Goal: Information Seeking & Learning: Learn about a topic

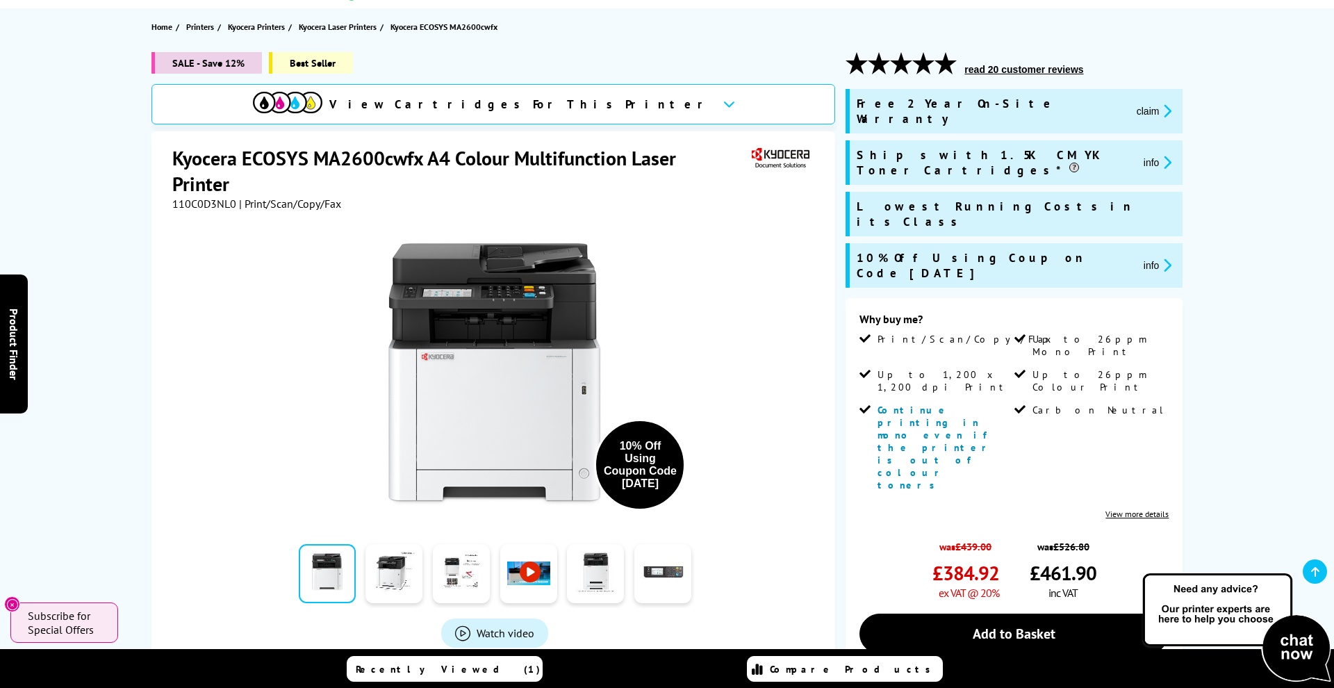
scroll to position [149, 0]
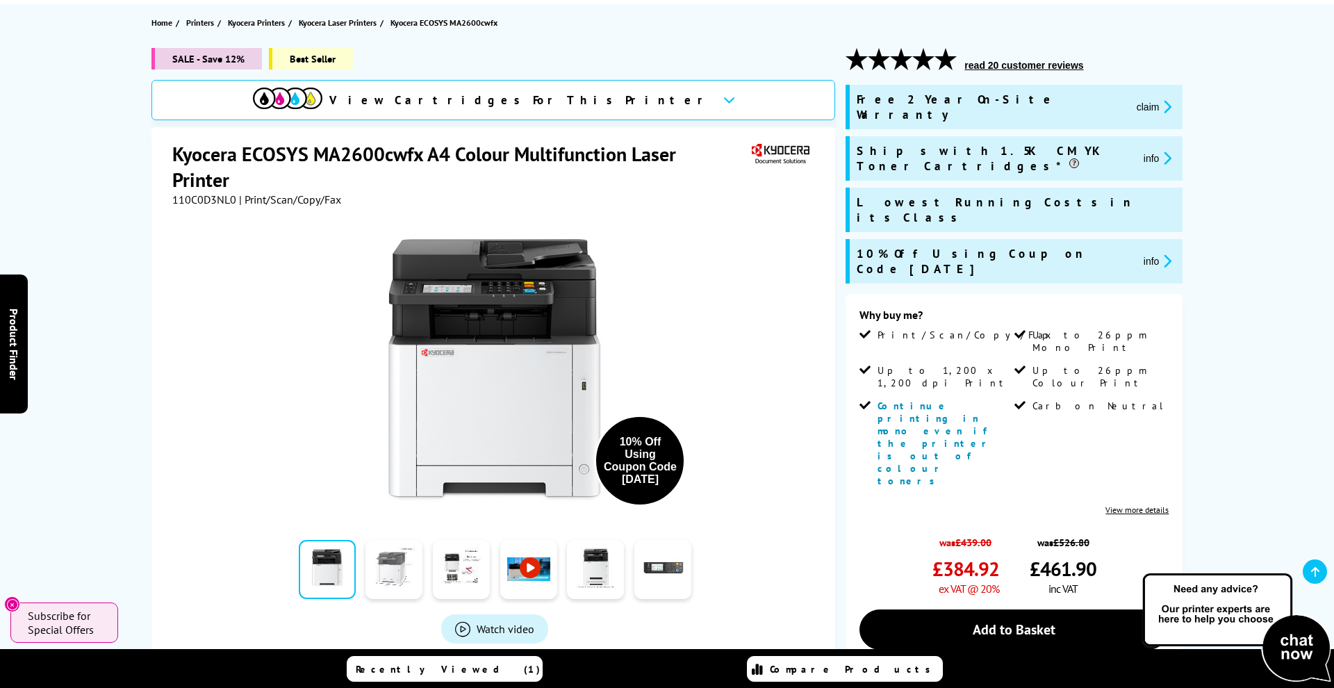
click at [390, 571] on link at bounding box center [394, 569] width 57 height 59
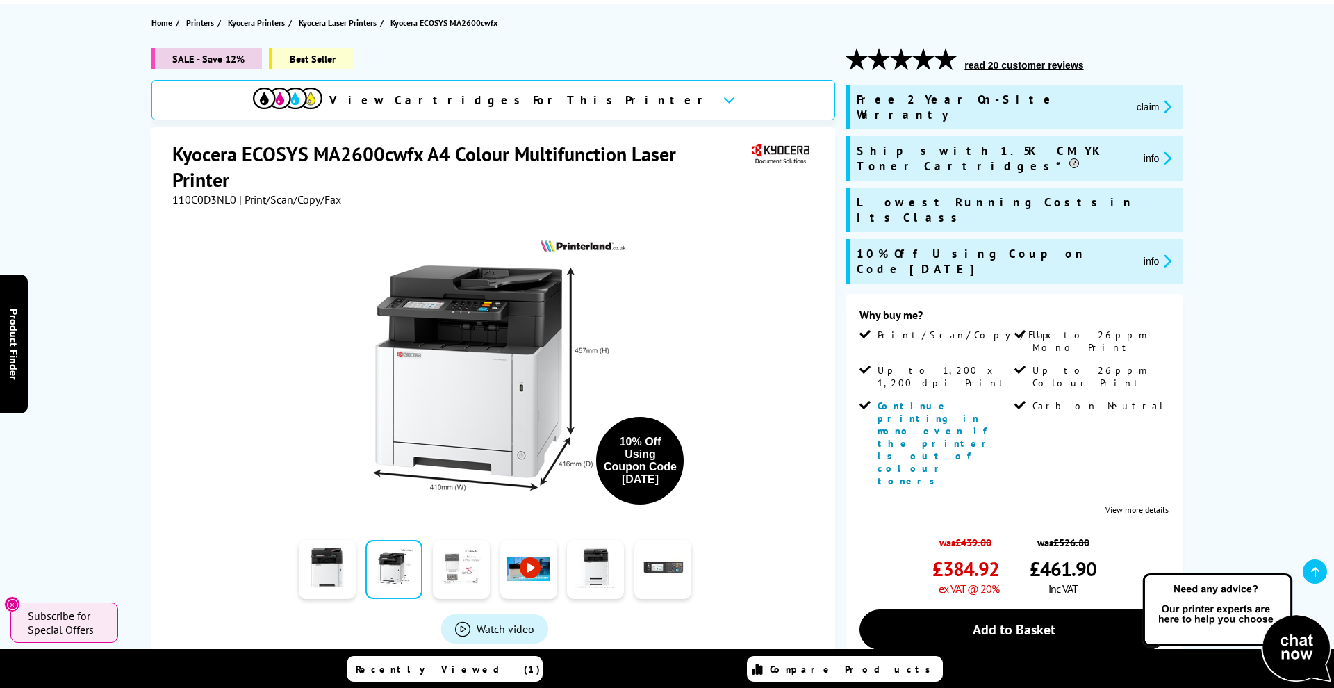
click at [452, 569] on link at bounding box center [461, 569] width 57 height 59
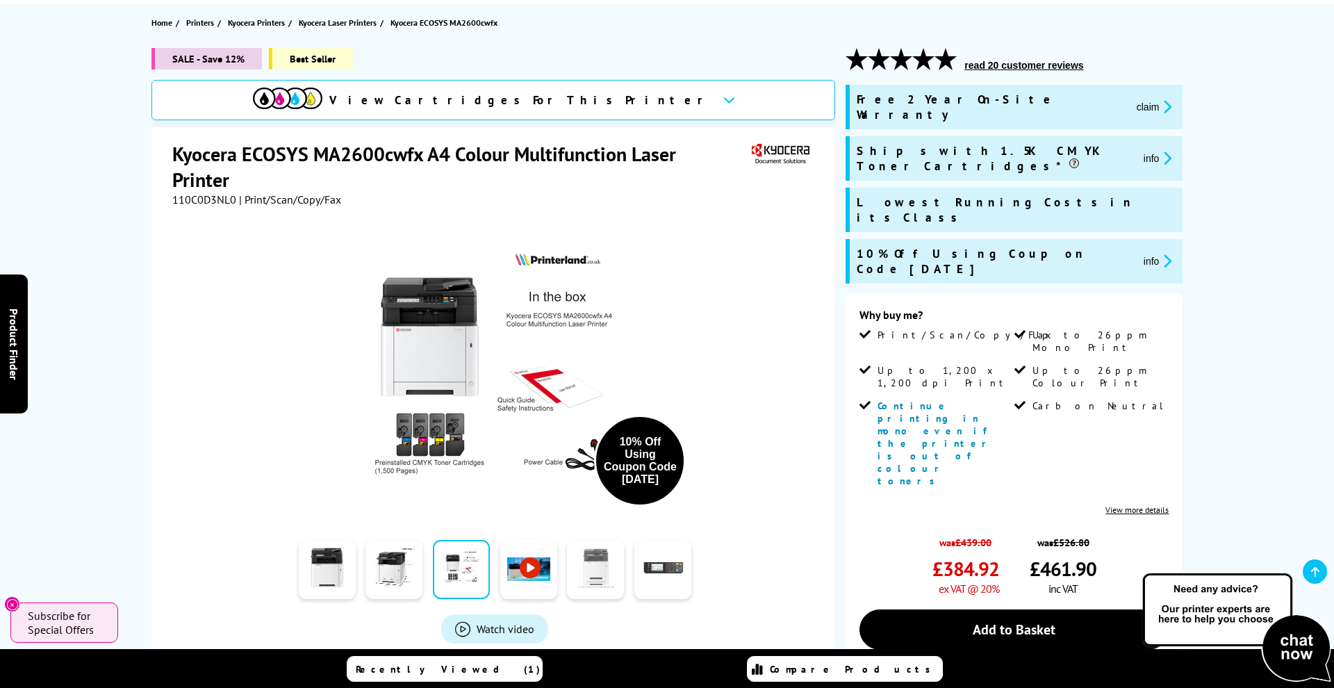
click at [612, 570] on link at bounding box center [595, 569] width 57 height 59
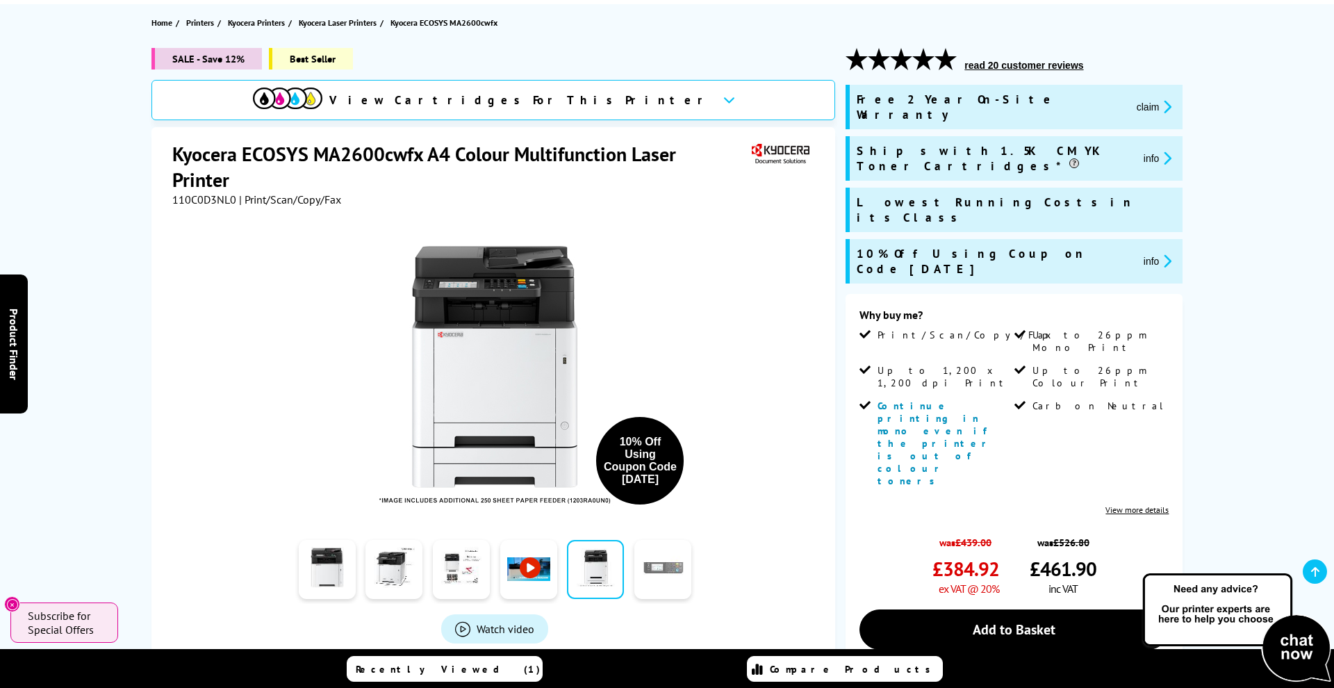
click at [653, 579] on link at bounding box center [663, 569] width 57 height 59
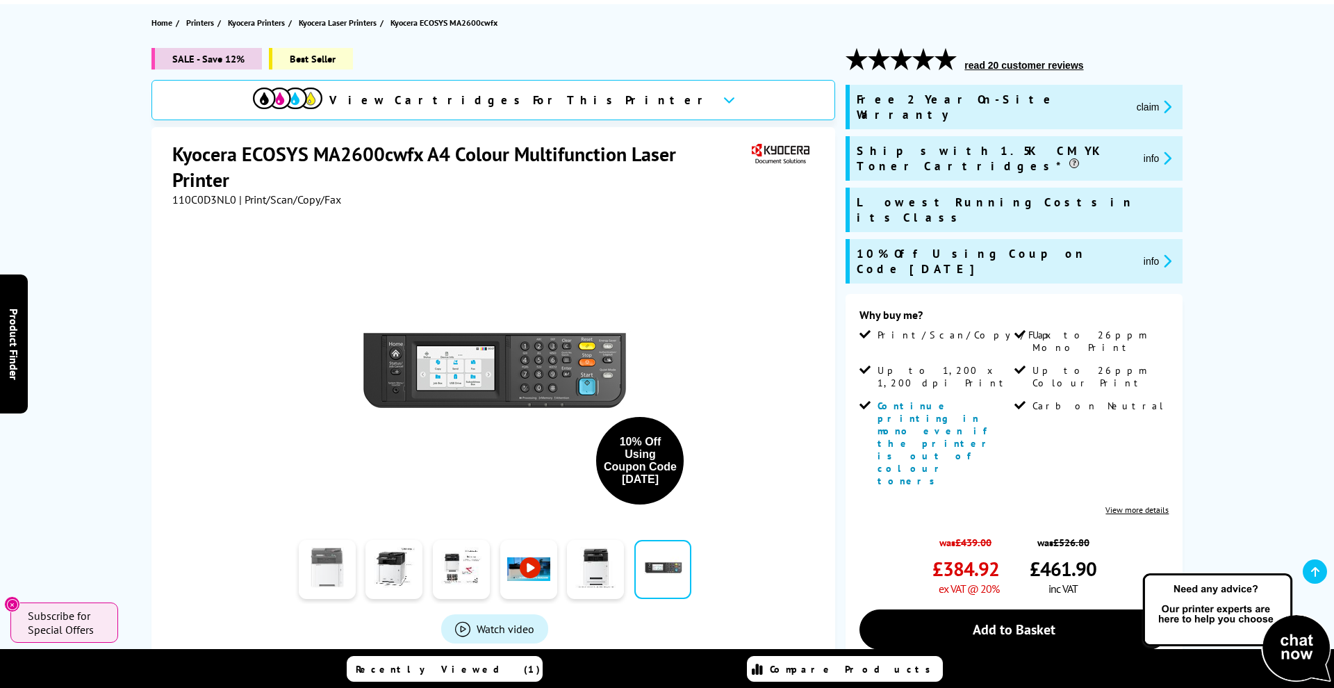
click at [336, 560] on link at bounding box center [327, 569] width 57 height 59
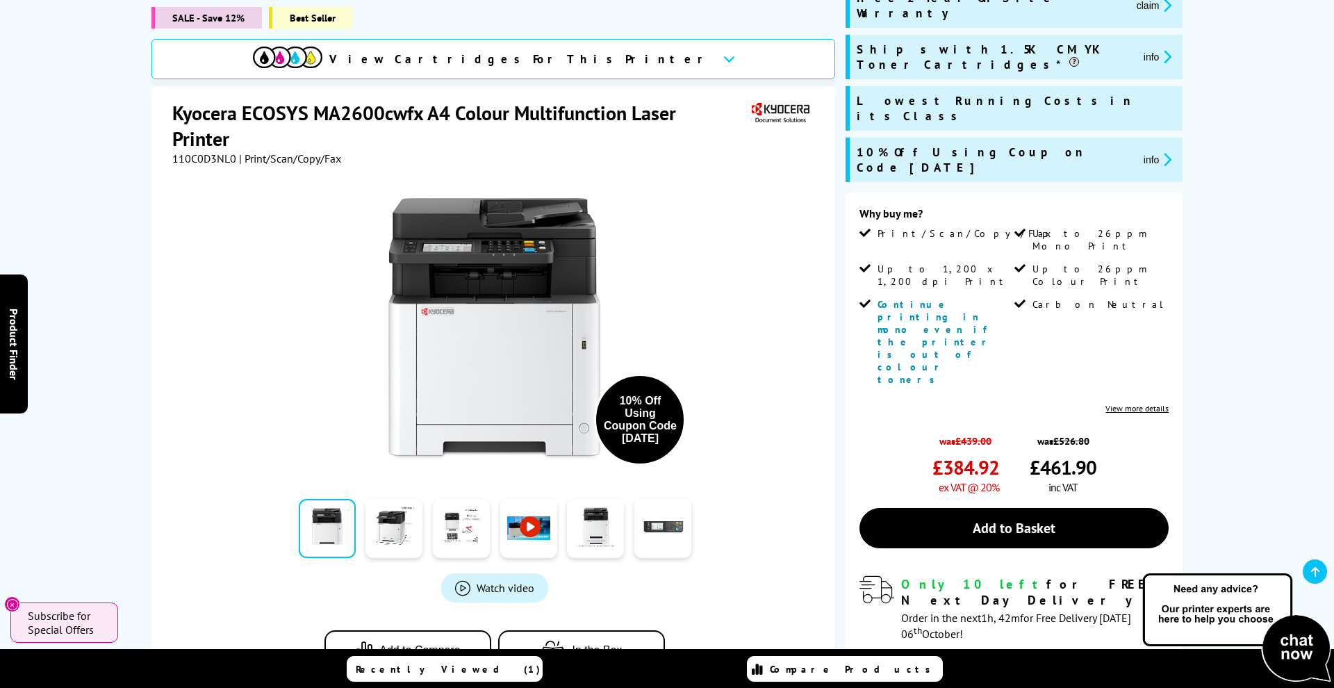
scroll to position [253, 0]
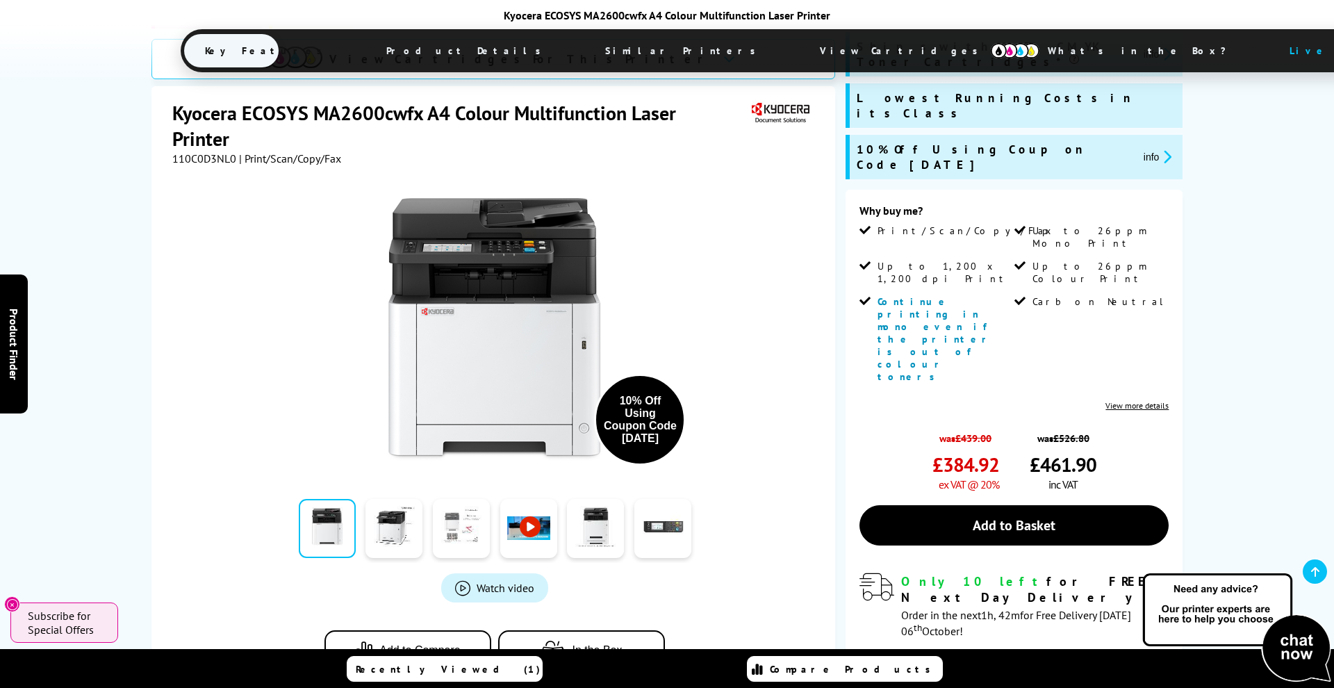
click at [471, 499] on link at bounding box center [461, 528] width 57 height 59
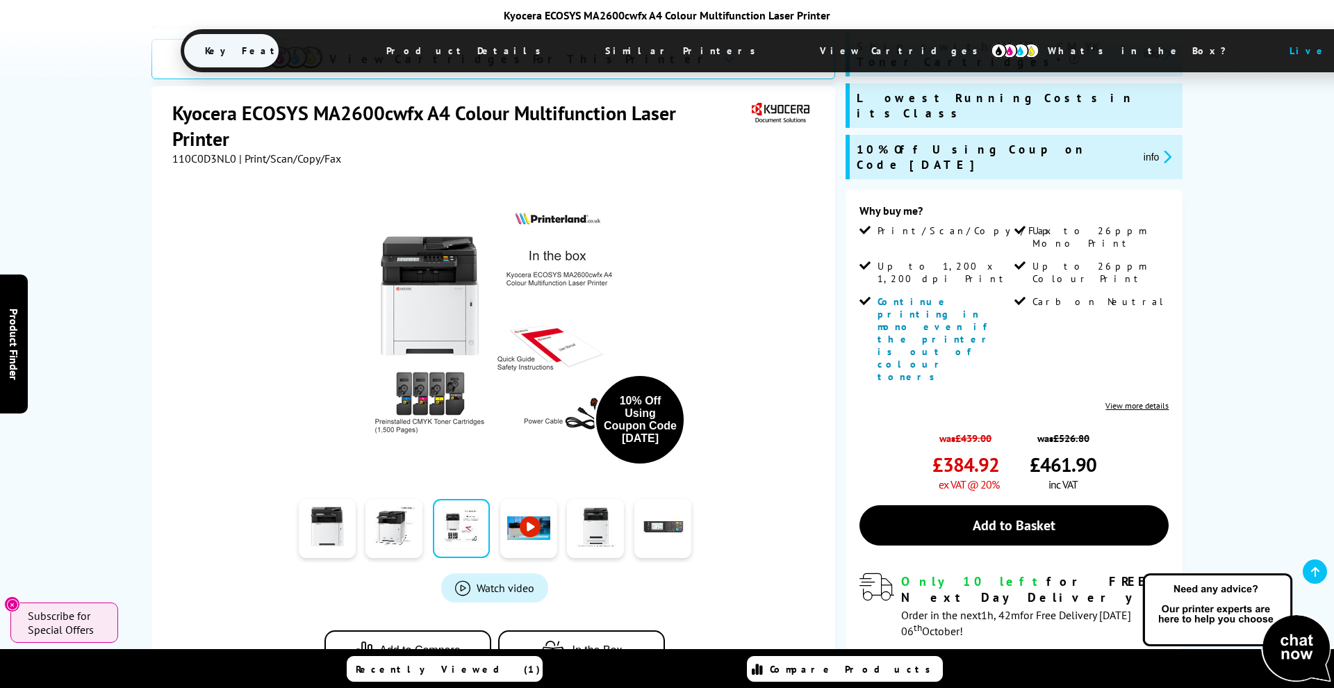
click at [519, 499] on link at bounding box center [528, 528] width 57 height 59
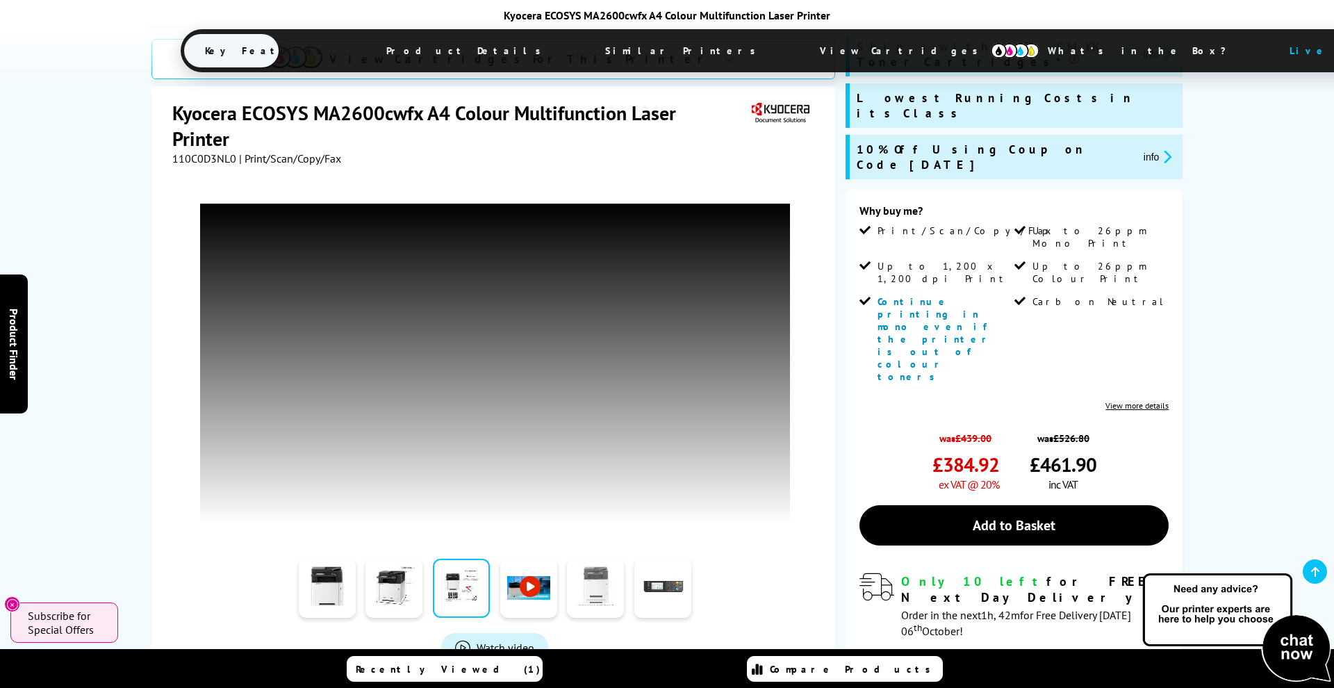
click at [595, 559] on link at bounding box center [595, 588] width 57 height 59
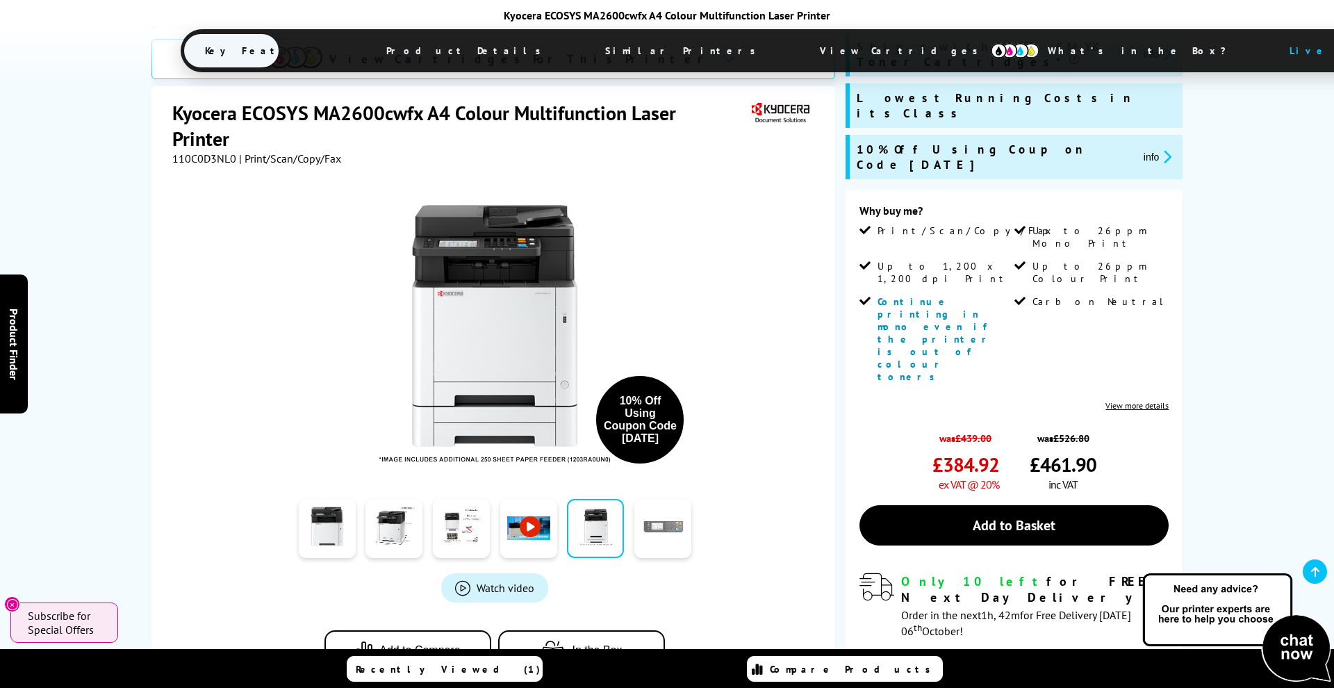
click at [656, 499] on link at bounding box center [663, 528] width 57 height 59
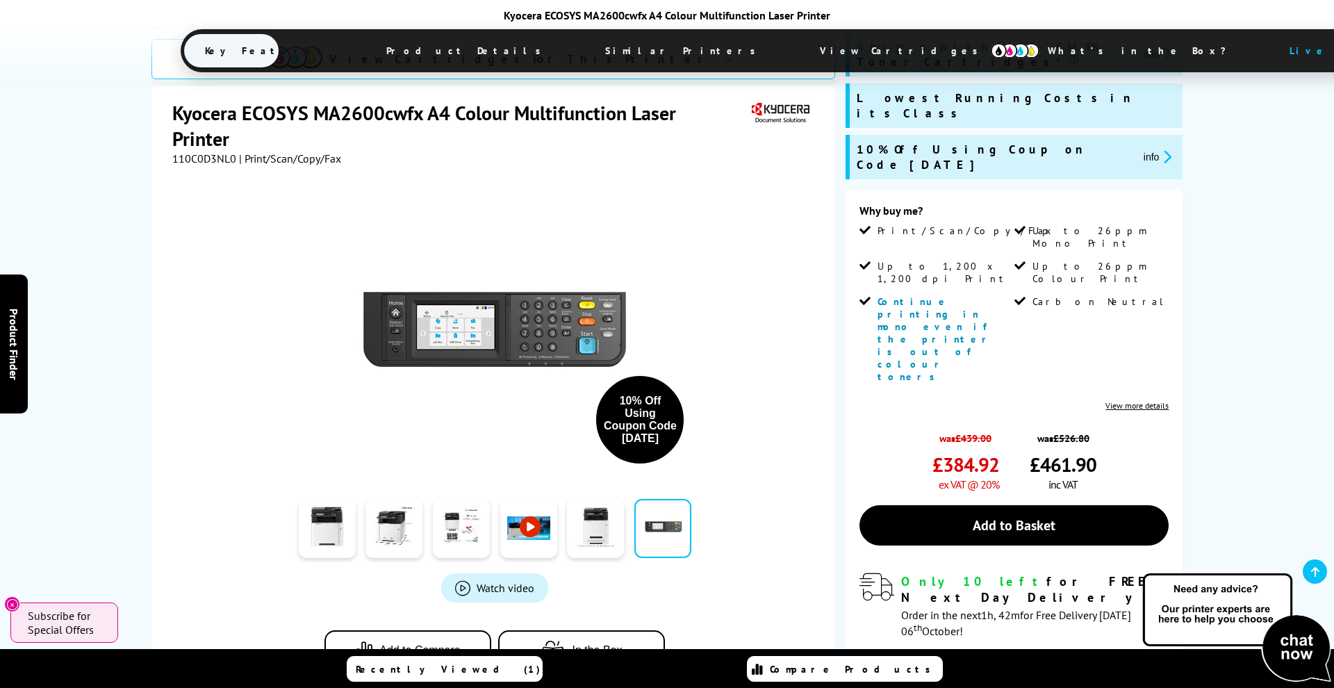
click at [656, 499] on link at bounding box center [663, 528] width 57 height 59
click at [616, 499] on link at bounding box center [595, 528] width 57 height 59
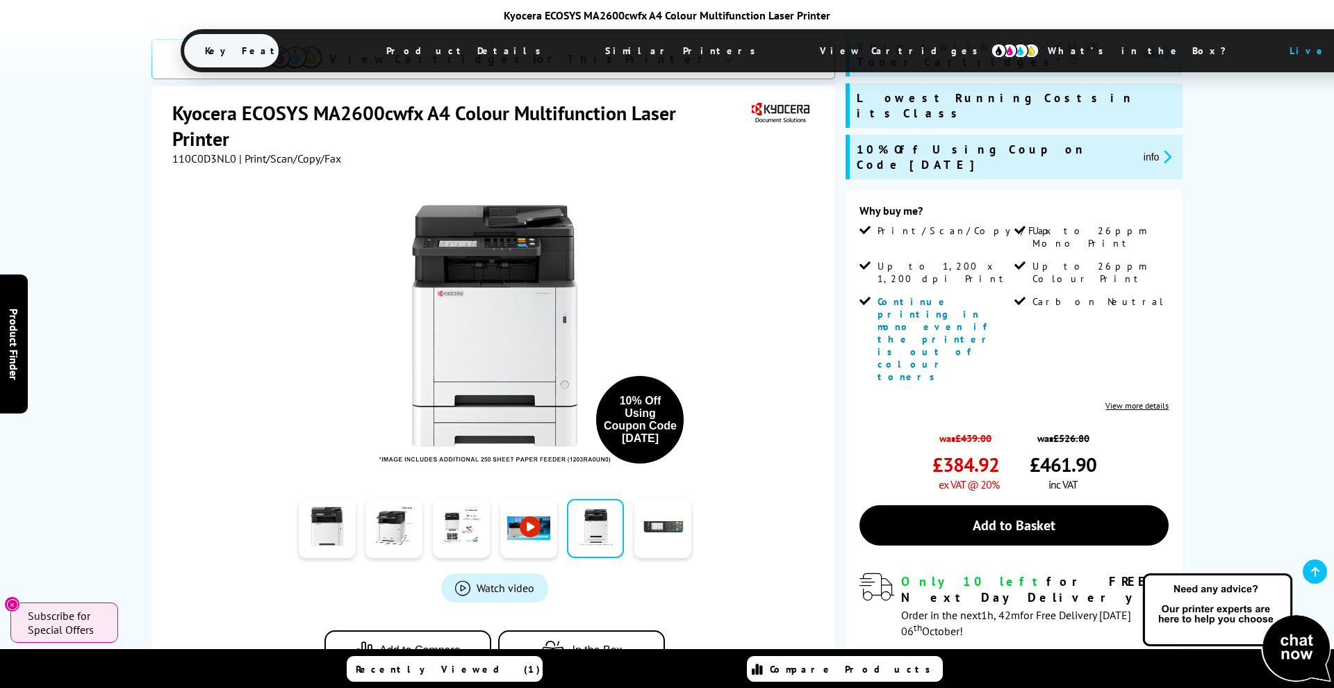
click at [554, 499] on link at bounding box center [528, 528] width 57 height 59
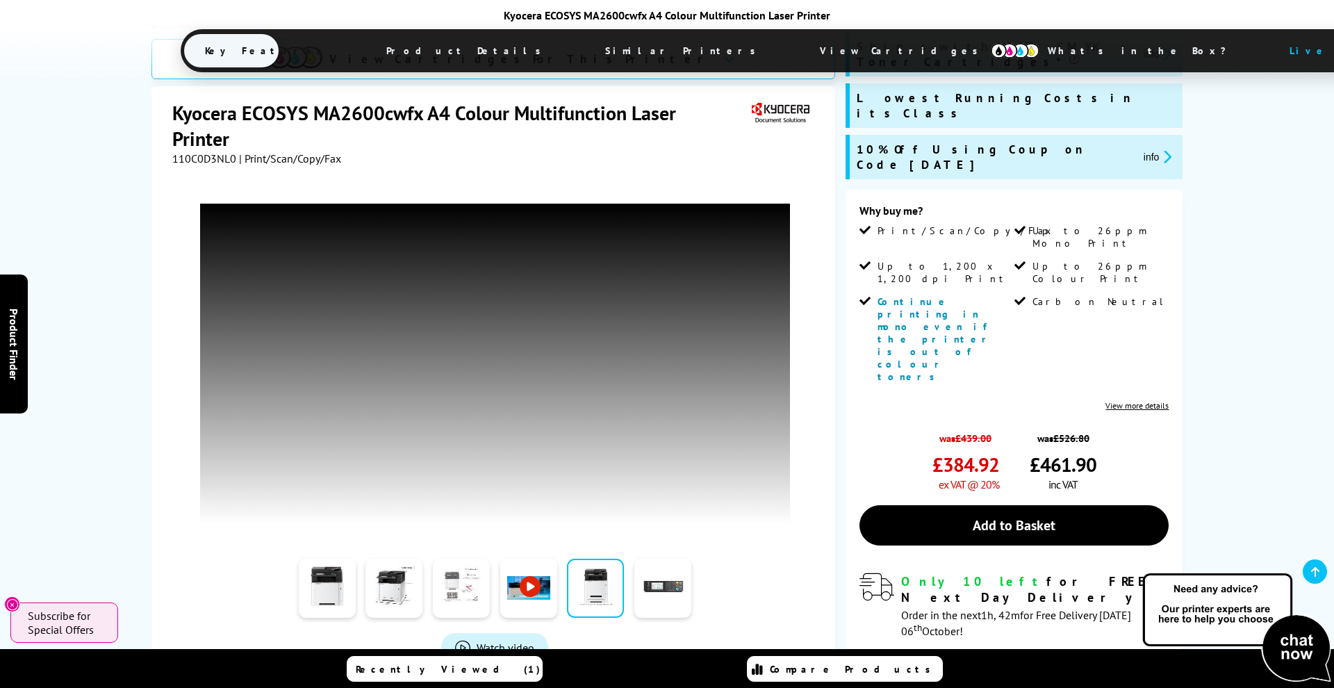
click at [452, 559] on link at bounding box center [461, 588] width 57 height 59
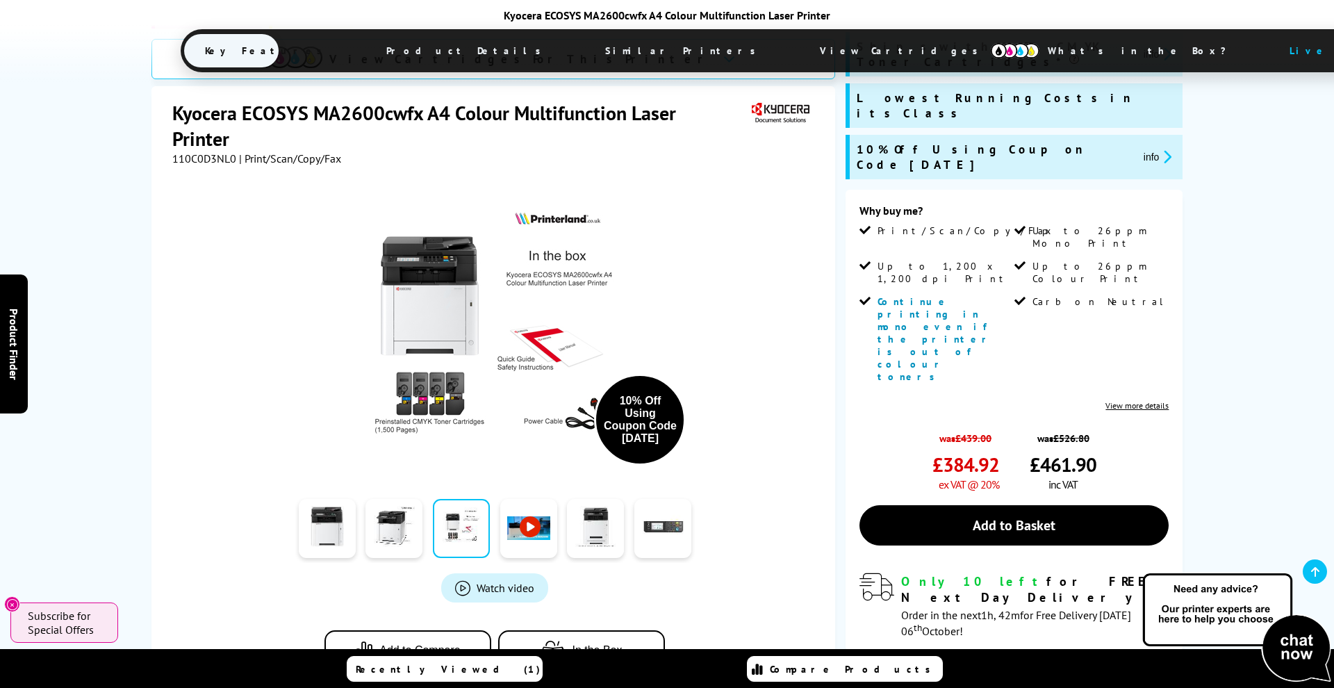
click at [390, 518] on div "10% Off Using Coupon Code [DATE] Watch video Add to Compare In the Box" at bounding box center [495, 431] width 646 height 532
click at [338, 524] on div "10% Off Using Coupon Code [DATE] Watch video Add to Compare In the Box" at bounding box center [495, 431] width 646 height 532
click at [334, 499] on link at bounding box center [327, 528] width 57 height 59
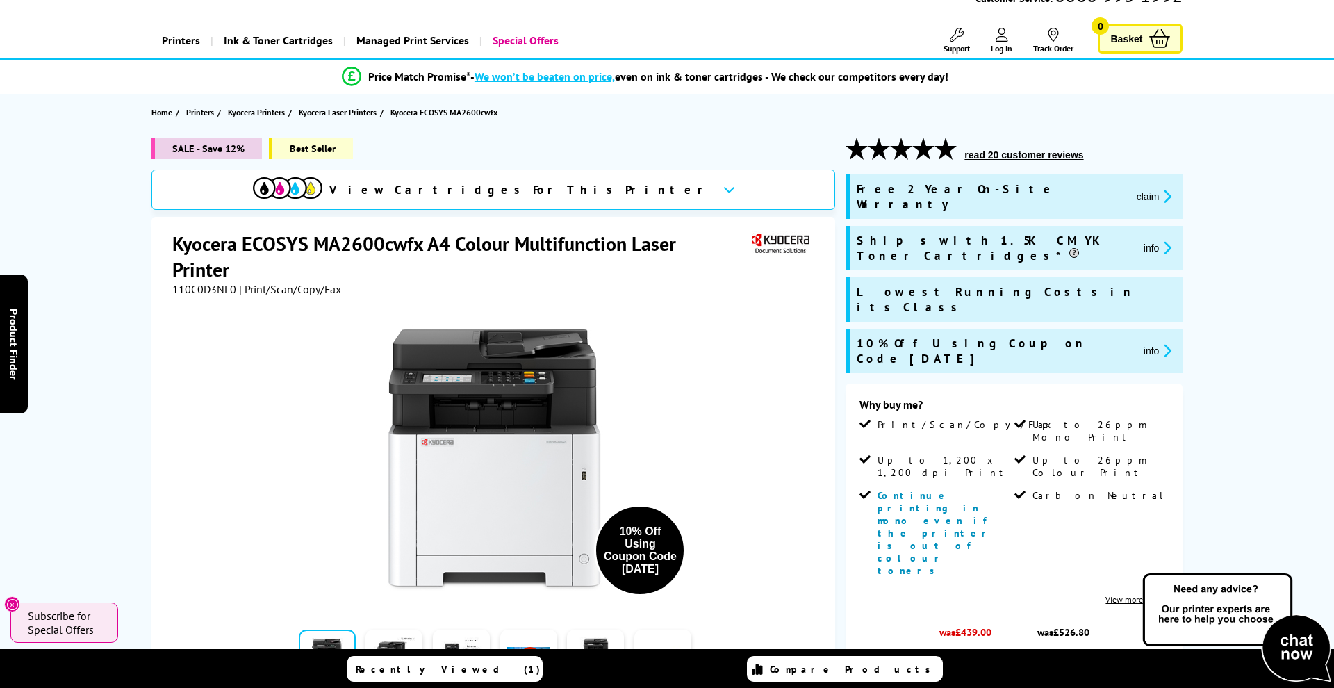
scroll to position [58, 0]
click at [763, 669] on icon at bounding box center [757, 669] width 11 height 13
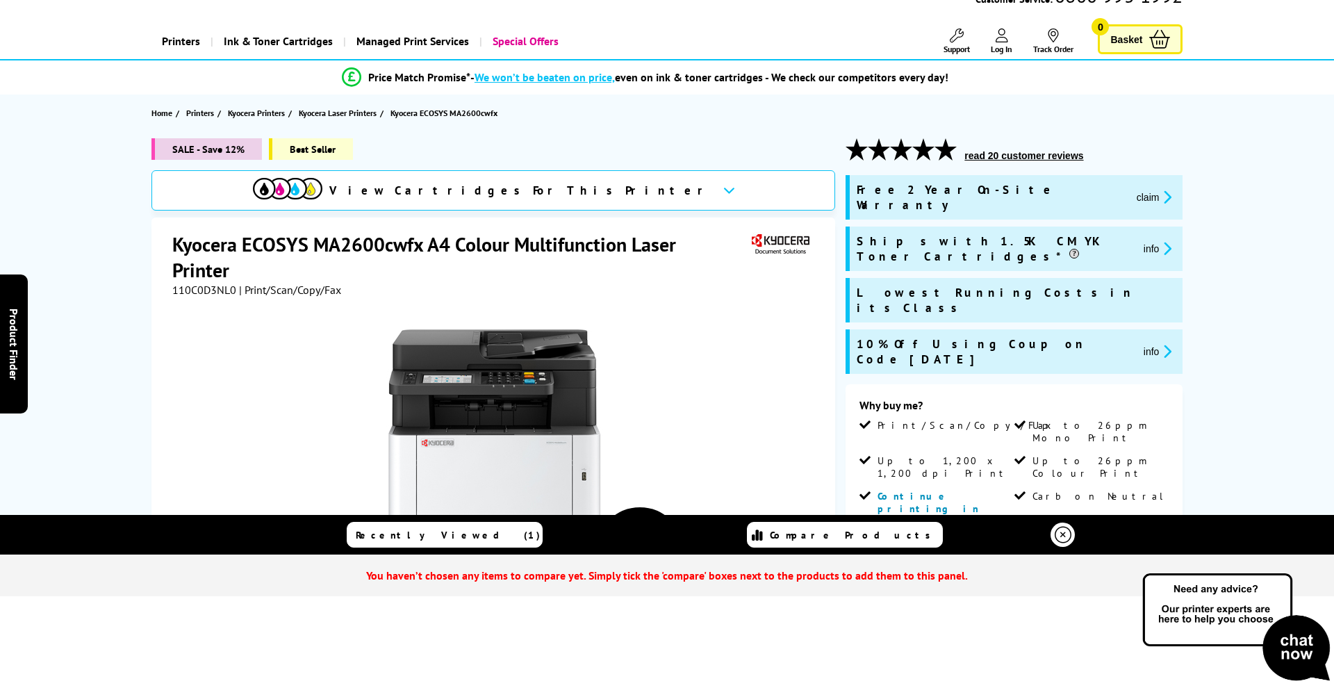
click at [112, 256] on div "SALE - Save 12% Best Seller View Cartridges For This Printer Kyocera ECOSYS MA2…" at bounding box center [667, 566] width 1112 height 856
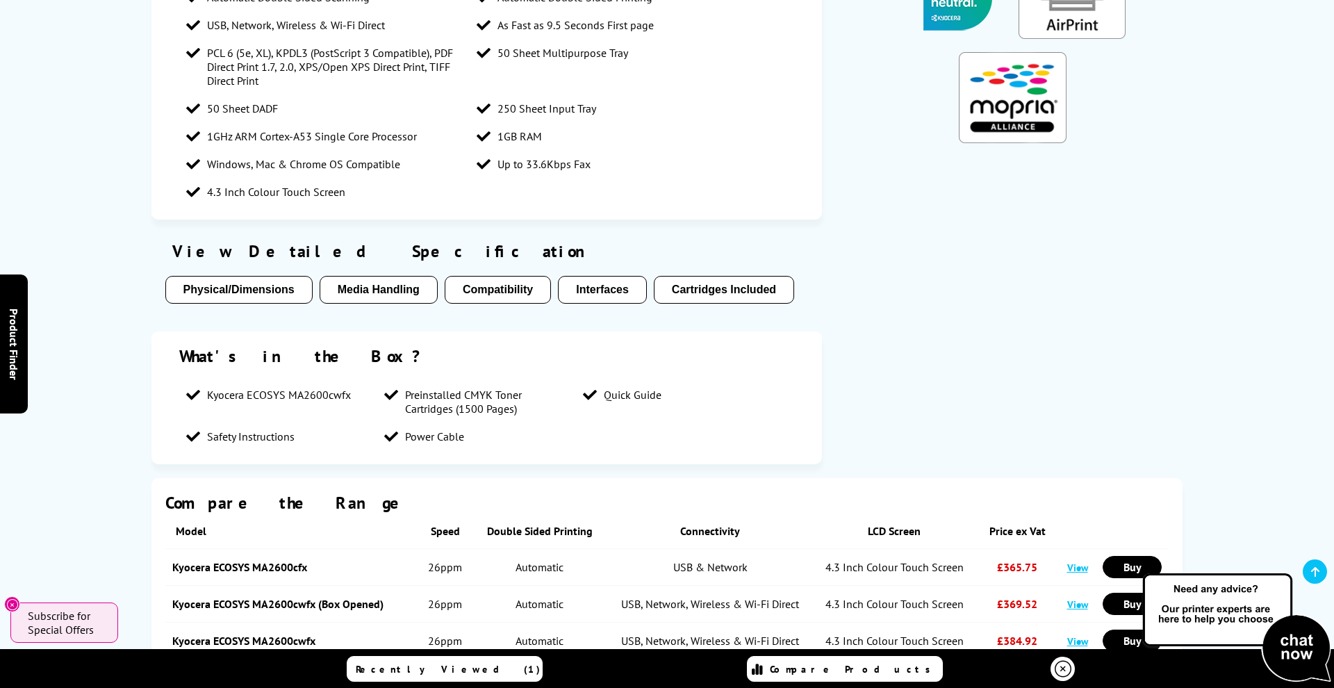
scroll to position [1458, 0]
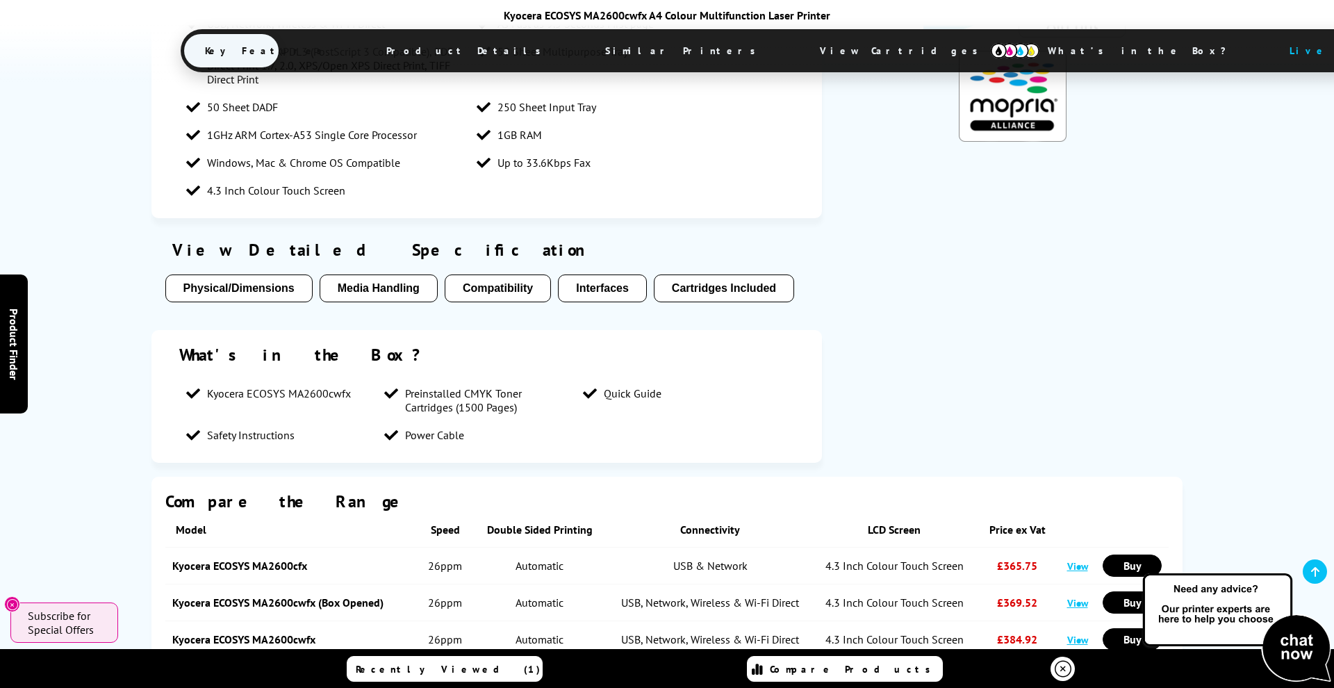
click at [1009, 197] on section "Key features Print/Scan/Copy/Fax Up to 26ppm Mono Print Up to 1,200 x 1,200 dpi…" at bounding box center [668, 156] width 1032 height 642
